Goal: Task Accomplishment & Management: Manage account settings

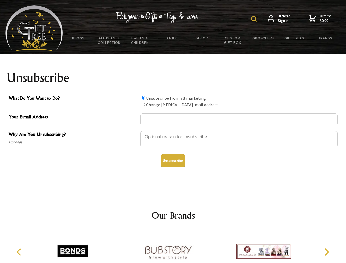
click at [255, 19] on img at bounding box center [253, 18] width 5 height 5
click at [173, 131] on div at bounding box center [238, 139] width 197 height 19
click at [143, 98] on input "What Do You Want to Do?" at bounding box center [144, 98] width 4 height 4
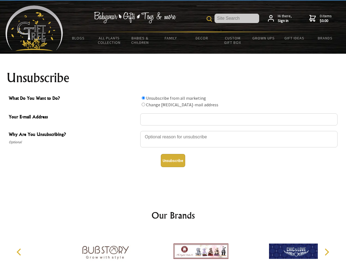
click at [143, 104] on input "What Do You Want to Do?" at bounding box center [144, 105] width 4 height 4
radio input "true"
click at [173, 160] on button "Unsubscribe" at bounding box center [173, 160] width 24 height 13
click at [20, 252] on icon "Previous" at bounding box center [19, 251] width 7 height 7
click at [326, 252] on icon "Next" at bounding box center [326, 251] width 7 height 7
